Goal: Task Accomplishment & Management: Use online tool/utility

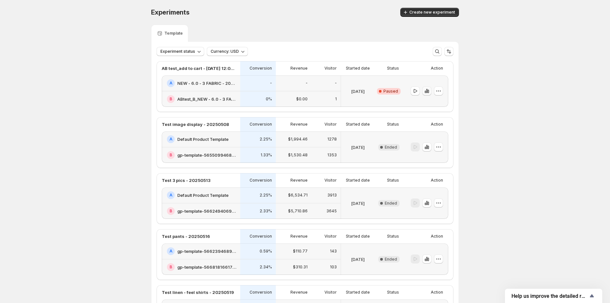
click at [430, 88] on icon "button" at bounding box center [426, 91] width 6 height 6
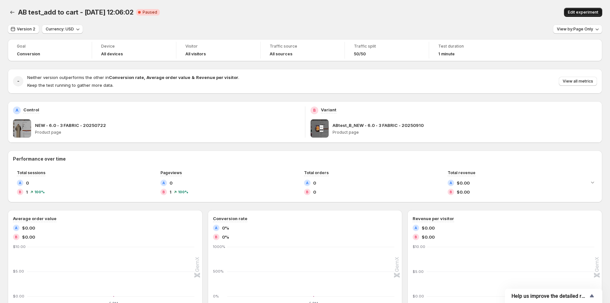
click at [581, 12] on span "Edit experiment" at bounding box center [582, 12] width 30 height 5
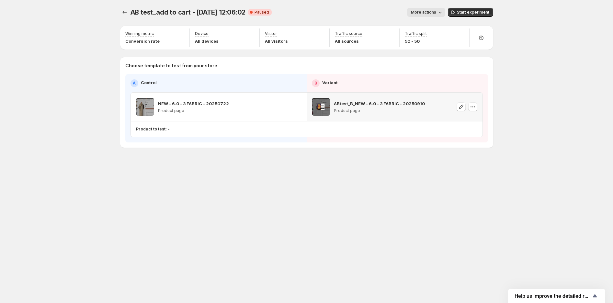
drag, startPoint x: 459, startPoint y: 107, endPoint x: 413, endPoint y: 143, distance: 58.8
click at [413, 145] on div "Choose template to test from your store A Control B Variant NEW - 6.0 - 3 FABRI…" at bounding box center [306, 102] width 373 height 90
click at [463, 107] on icon "button" at bounding box center [461, 107] width 6 height 6
click at [160, 130] on p "Product to test: -" at bounding box center [153, 129] width 34 height 5
click at [151, 130] on p "Product to test: -" at bounding box center [153, 129] width 34 height 5
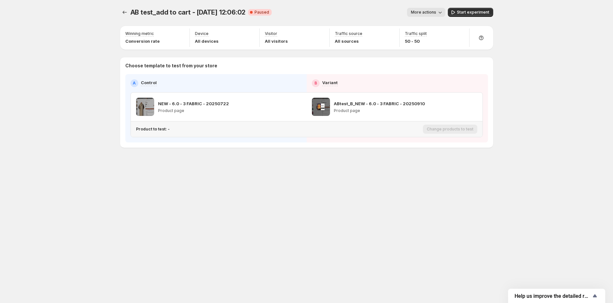
click at [174, 130] on div "Product to test: -" at bounding box center [278, 129] width 284 height 5
drag, startPoint x: 171, startPoint y: 130, endPoint x: 153, endPoint y: 134, distance: 18.6
click at [153, 134] on div "Product to test: -" at bounding box center [278, 129] width 284 height 10
click at [173, 148] on div "AB test_add to cart - [DATE] 12:06:02. This page is ready AB test_add to cart -…" at bounding box center [306, 91] width 389 height 183
click at [159, 130] on p "Product to test: -" at bounding box center [153, 129] width 34 height 5
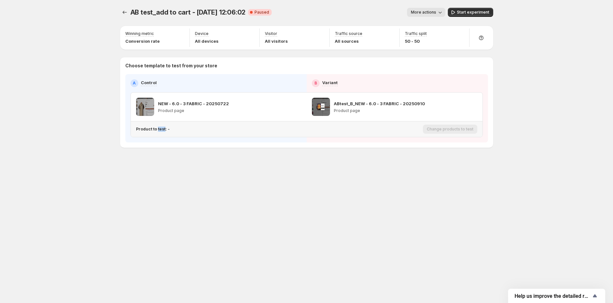
click at [159, 130] on p "Product to test: -" at bounding box center [153, 129] width 34 height 5
click at [187, 164] on div "AB test_add to cart - [DATE] 12:06:02. This page is ready AB test_add to cart -…" at bounding box center [306, 91] width 389 height 183
click at [287, 108] on icon "button" at bounding box center [285, 107] width 6 height 6
click at [169, 130] on p "Products to test: 221 products" at bounding box center [166, 129] width 61 height 5
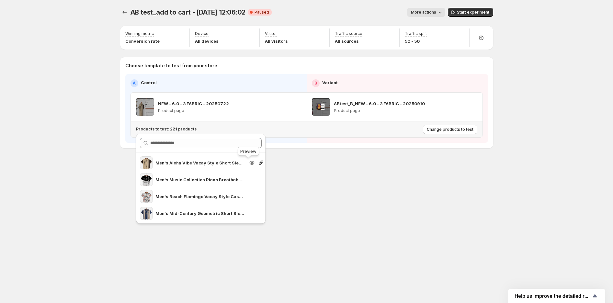
click at [249, 162] on icon "Search for and select a customer segment" at bounding box center [251, 163] width 5 height 4
click at [249, 181] on icon "Search for and select a customer segment" at bounding box center [251, 180] width 5 height 4
click at [414, 200] on div "AB test_add to cart - [DATE] 12:06:02. This page is ready AB test_add to cart -…" at bounding box center [306, 151] width 389 height 303
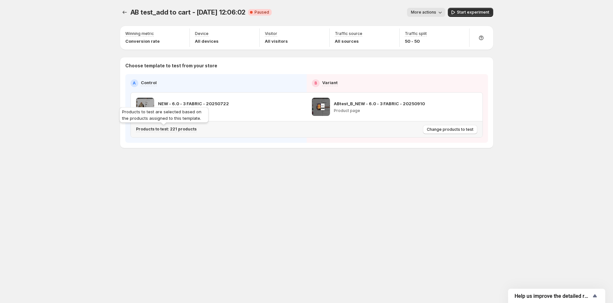
click at [171, 128] on p "Products to test: 221 products" at bounding box center [166, 129] width 61 height 5
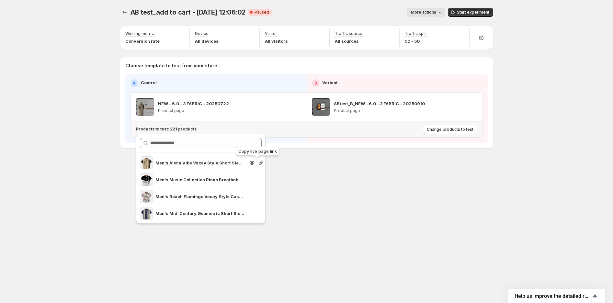
click at [258, 162] on icon "Search for and select a customer segment" at bounding box center [261, 163] width 6 height 6
click at [259, 181] on icon "Search for and select a customer segment" at bounding box center [261, 180] width 6 height 6
click at [371, 194] on div "AB test_add to cart - [DATE] 12:06:02. This page is ready AB test_add to cart -…" at bounding box center [306, 151] width 389 height 303
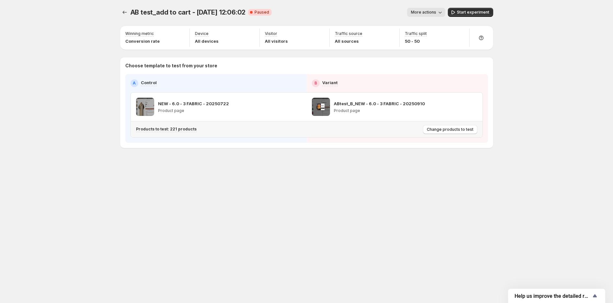
click at [189, 132] on div "Products to test: 221 products" at bounding box center [278, 129] width 284 height 11
click at [188, 132] on div "Products to test: 221 products" at bounding box center [166, 130] width 61 height 6
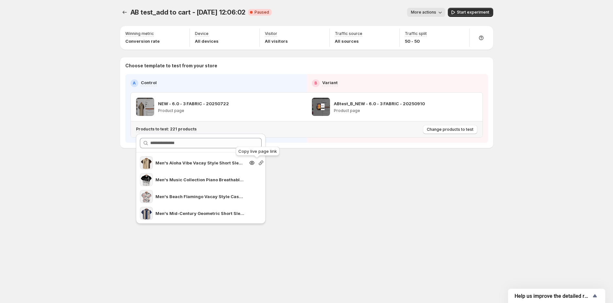
click at [258, 163] on icon "Search for and select a customer segment" at bounding box center [261, 163] width 6 height 6
click at [286, 108] on icon "button" at bounding box center [285, 107] width 6 height 6
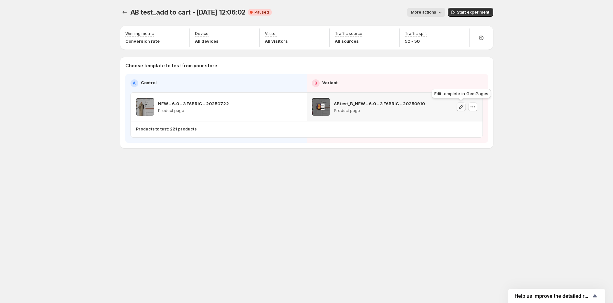
click at [462, 109] on icon "button" at bounding box center [461, 107] width 6 height 6
click at [459, 108] on icon "button" at bounding box center [461, 107] width 6 height 6
click at [282, 107] on icon "button" at bounding box center [285, 107] width 6 height 6
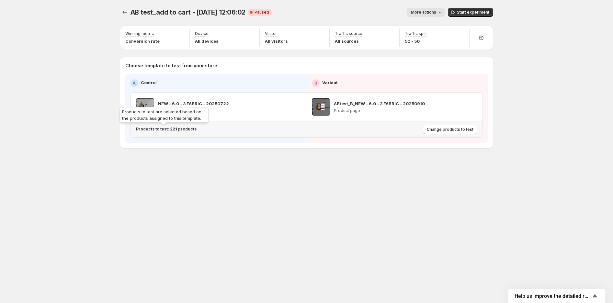
click at [186, 128] on p "Products to test: 221 products" at bounding box center [166, 129] width 61 height 5
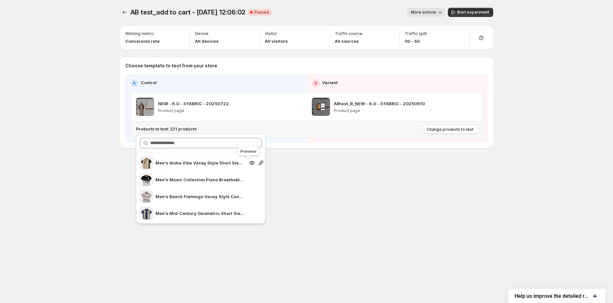
click at [249, 162] on icon "Search for and select a customer segment" at bounding box center [252, 163] width 6 height 6
click at [77, 74] on div "AB test_add to cart - [DATE] 12:06:02. This page is ready AB test_add to cart -…" at bounding box center [306, 151] width 613 height 303
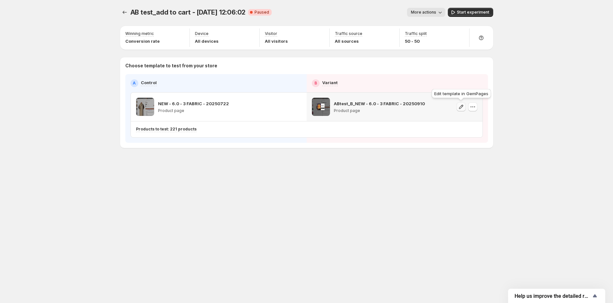
click at [461, 108] on icon "button" at bounding box center [461, 107] width 6 height 6
click at [477, 108] on button "button" at bounding box center [472, 106] width 9 height 9
click at [519, 65] on div "AB test_add to cart - [DATE] 12:06:02. This page is ready AB test_add to cart -…" at bounding box center [306, 151] width 613 height 303
click at [471, 108] on icon "button" at bounding box center [473, 107] width 6 height 6
click at [469, 117] on span "Change template" at bounding box center [478, 120] width 45 height 6
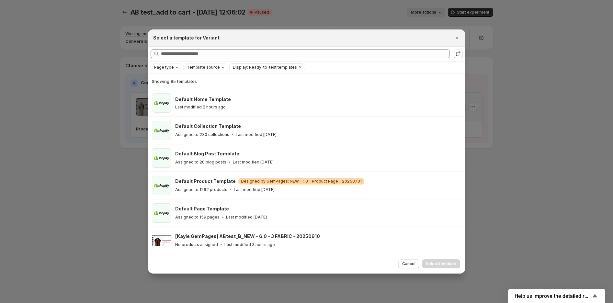
click at [517, 63] on div at bounding box center [306, 151] width 613 height 303
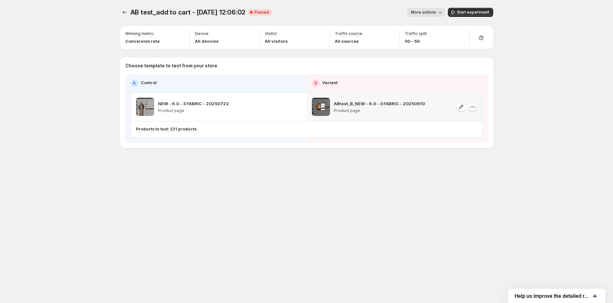
click at [470, 107] on icon "button" at bounding box center [473, 107] width 6 height 6
click at [467, 118] on span "Change template" at bounding box center [473, 120] width 35 height 5
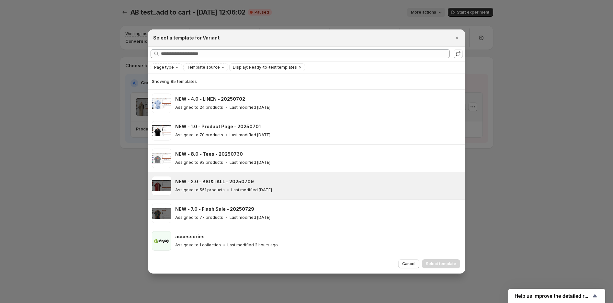
scroll to position [267, 0]
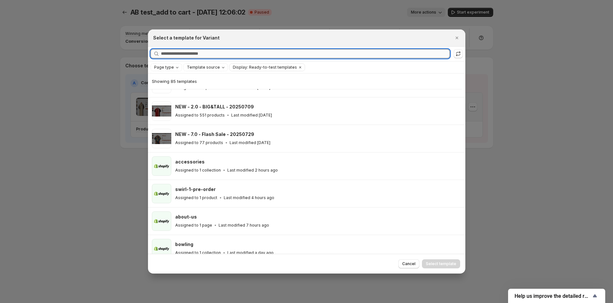
click at [203, 54] on input "Searching all templates" at bounding box center [305, 53] width 289 height 9
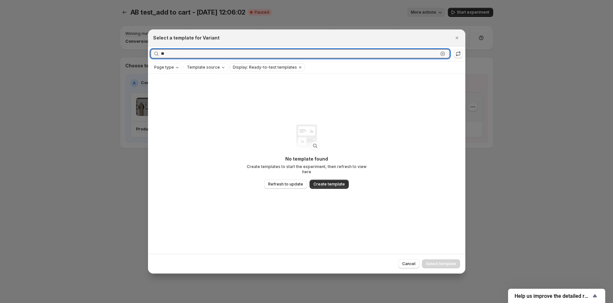
type input "*"
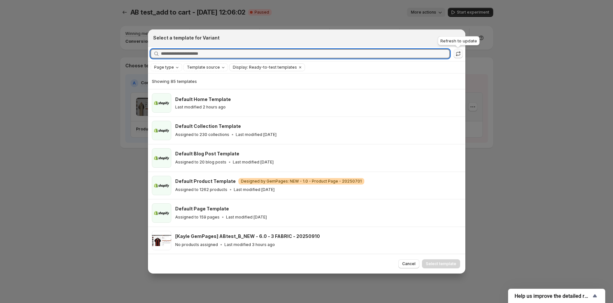
click at [457, 55] on icon ":r49:" at bounding box center [458, 54] width 6 height 6
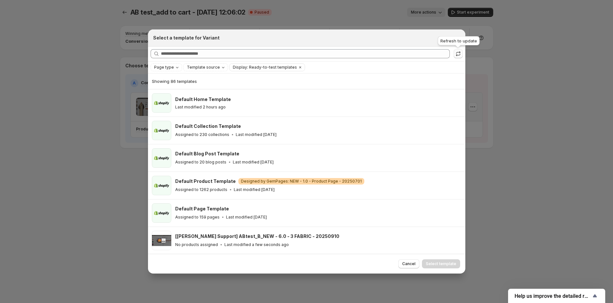
click at [455, 55] on icon ":r49:" at bounding box center [458, 54] width 6 height 6
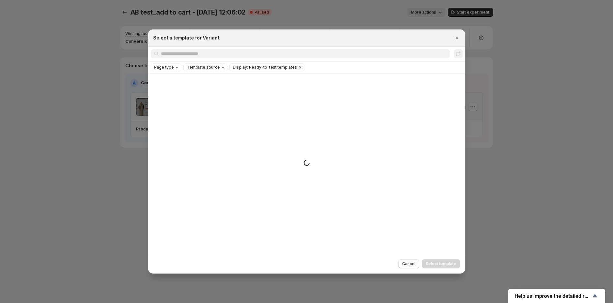
click at [112, 107] on div at bounding box center [306, 151] width 613 height 303
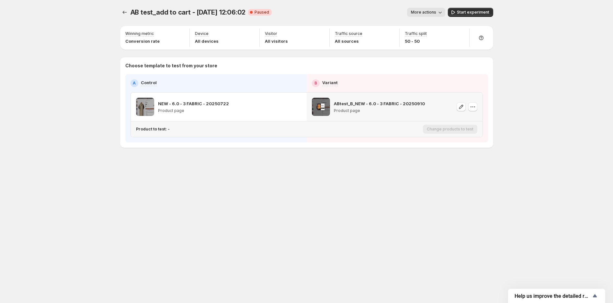
click at [157, 129] on p "Product to test: -" at bounding box center [153, 129] width 34 height 5
